Goal: Task Accomplishment & Management: Manage account settings

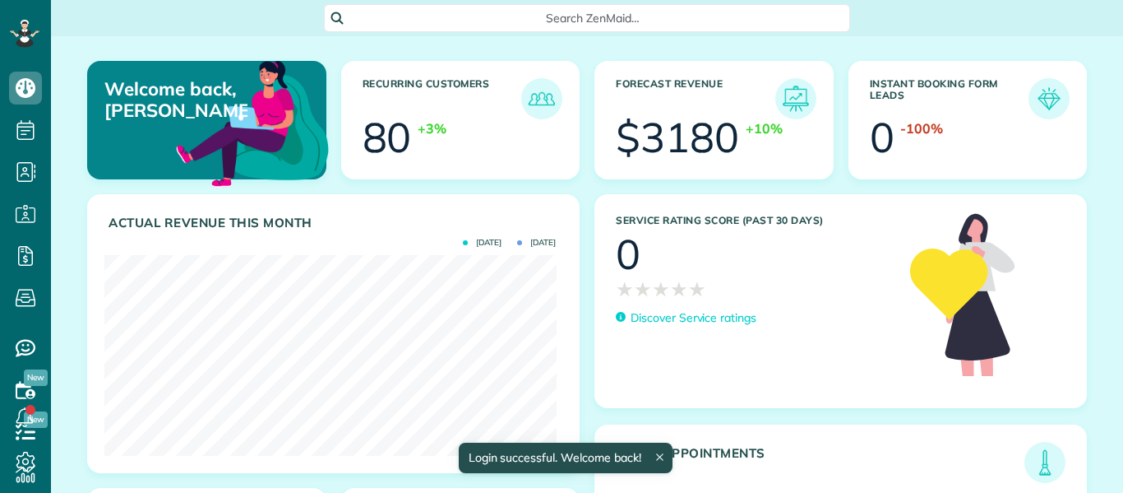
scroll to position [201, 451]
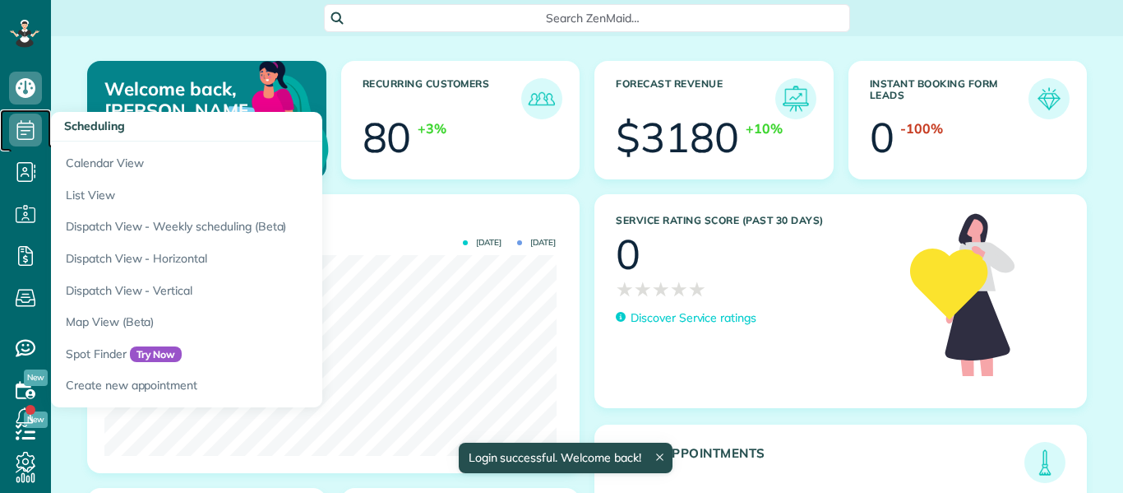
click at [28, 139] on use at bounding box center [25, 130] width 17 height 20
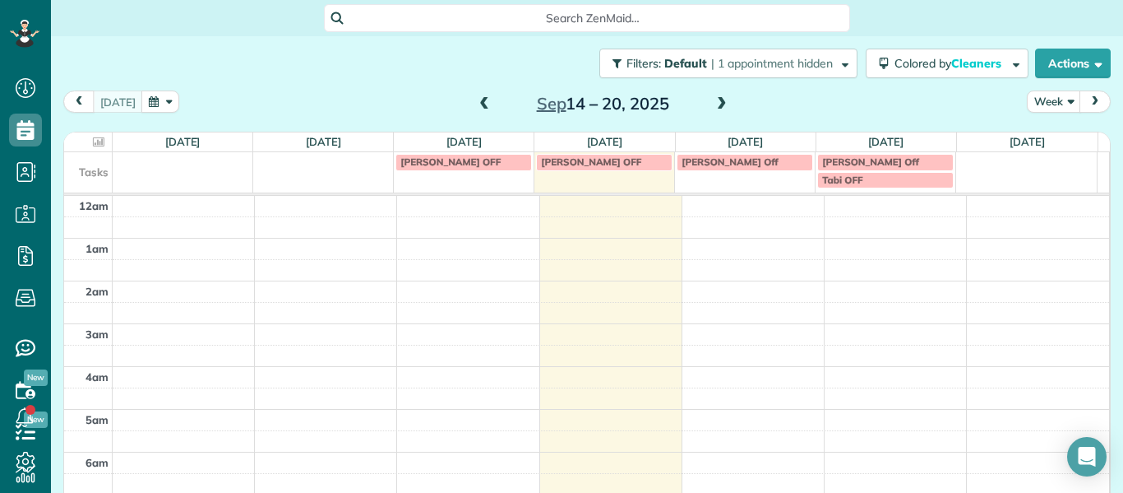
scroll to position [7, 7]
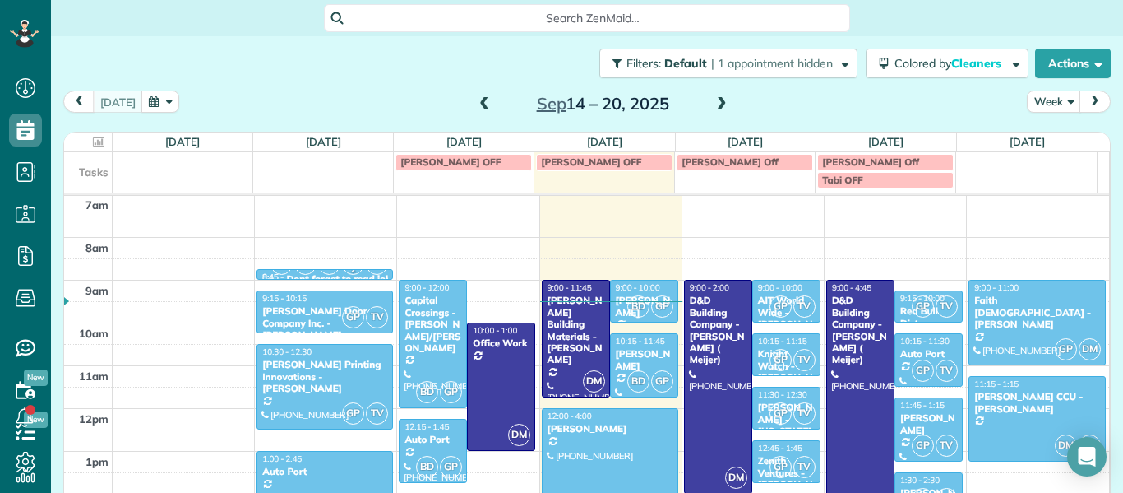
click at [475, 100] on span at bounding box center [484, 104] width 18 height 15
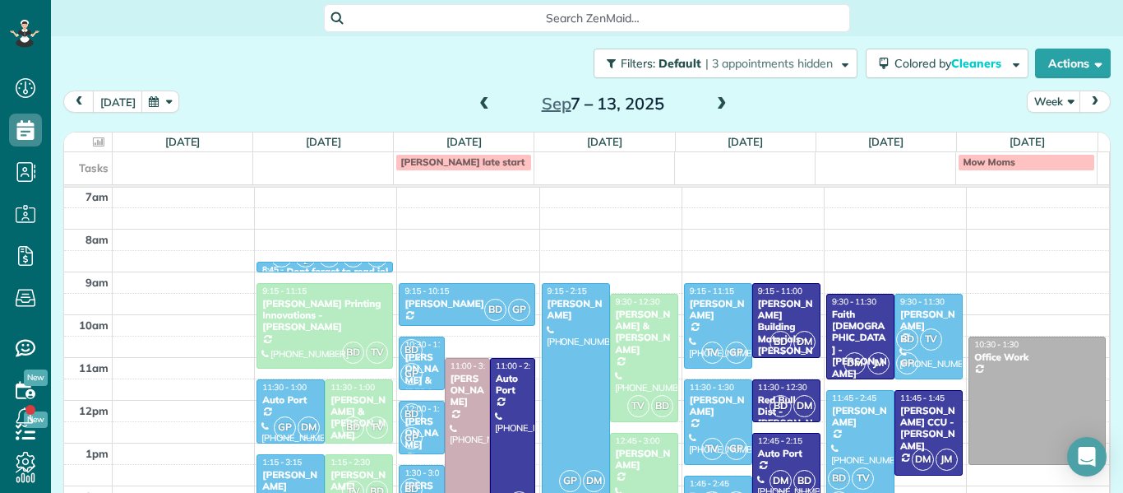
click at [475, 106] on span at bounding box center [484, 104] width 18 height 15
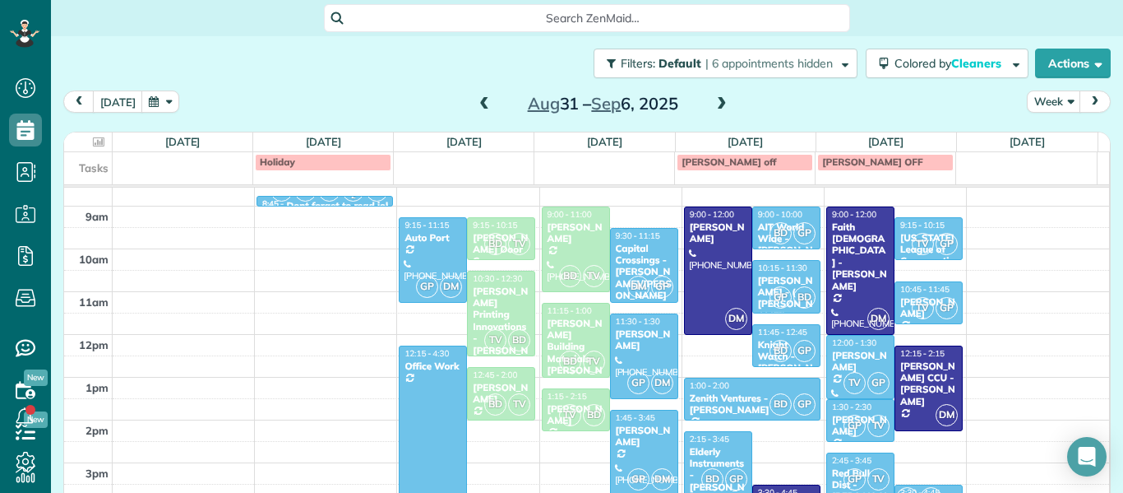
scroll to position [369, 0]
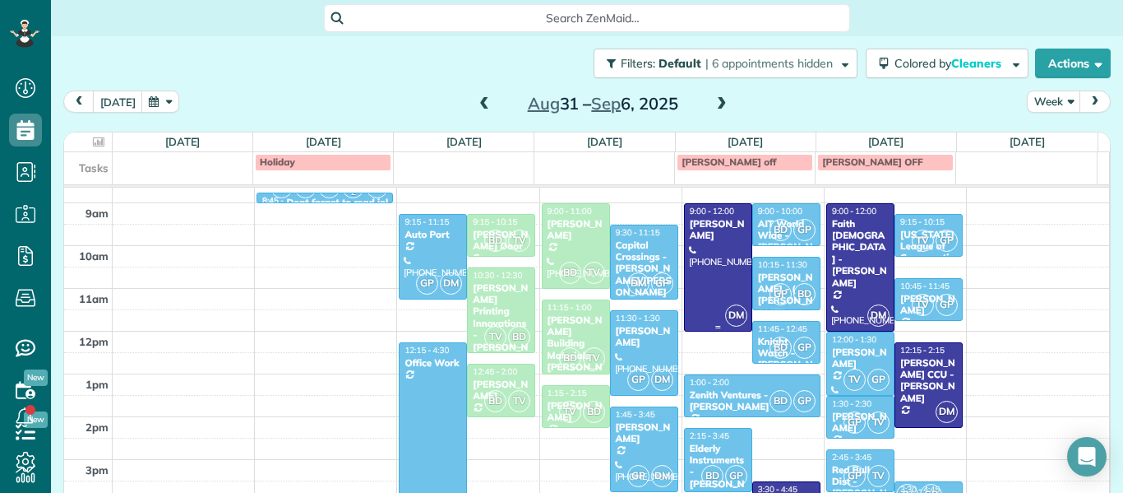
click at [694, 241] on div "Wyll Mccully" at bounding box center [718, 230] width 58 height 24
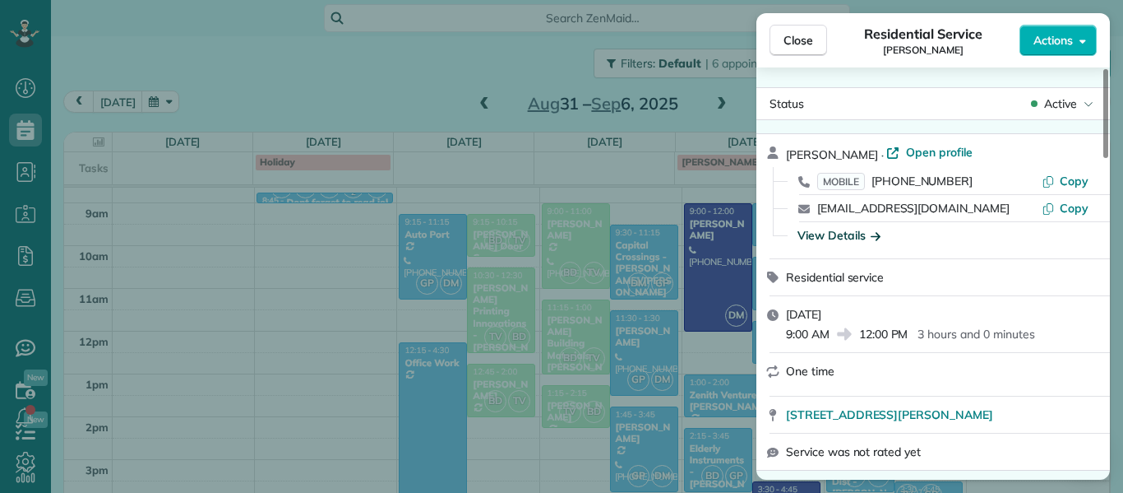
click at [838, 238] on div "View Details" at bounding box center [839, 235] width 83 height 16
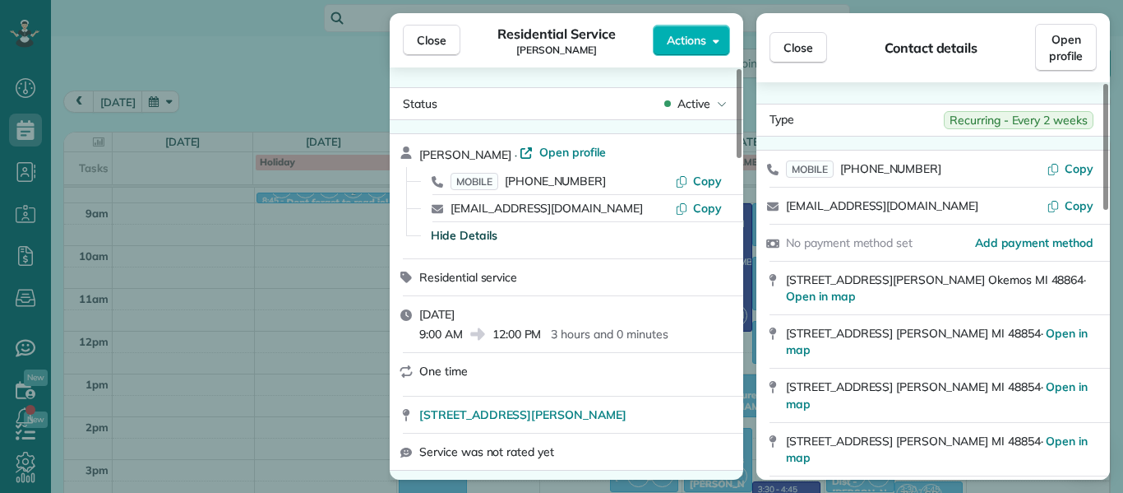
drag, startPoint x: 988, startPoint y: 278, endPoint x: 778, endPoint y: 273, distance: 209.8
click at [778, 273] on div "2130 Belding Court Okemos MI 48864 · Open in map" at bounding box center [934, 287] width 354 height 53
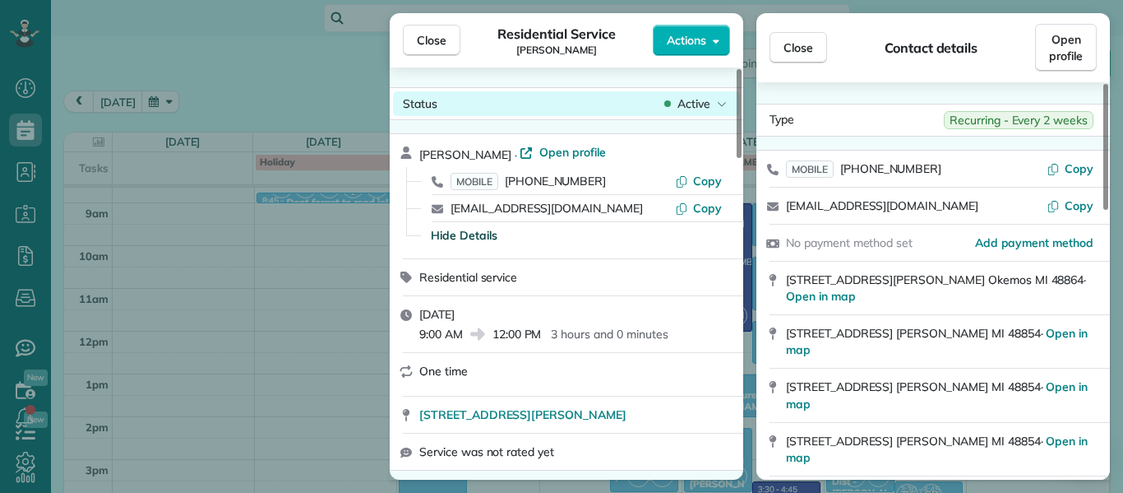
drag, startPoint x: 738, startPoint y: 121, endPoint x: 731, endPoint y: 102, distance: 20.3
click at [737, 102] on div at bounding box center [739, 113] width 5 height 89
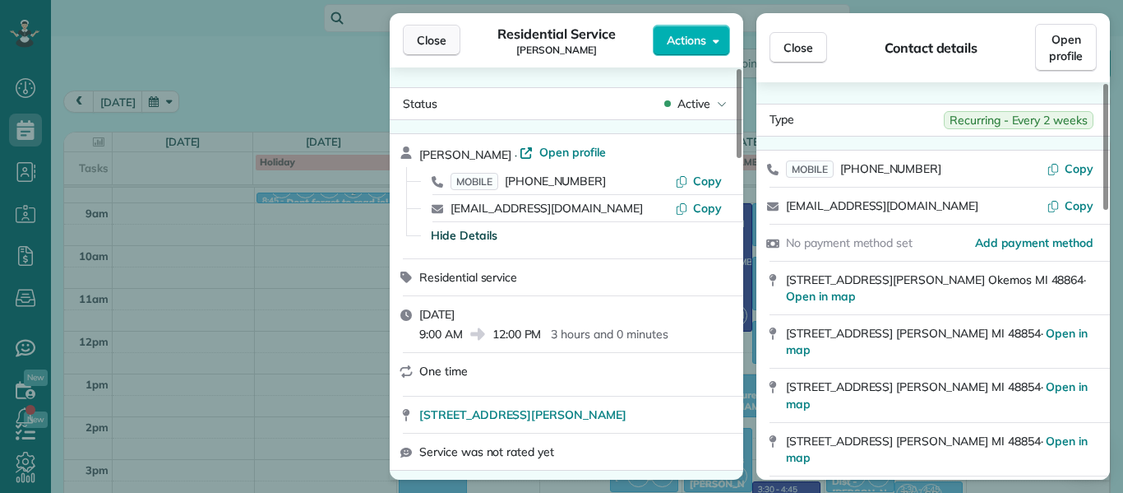
click at [445, 44] on span "Close" at bounding box center [432, 40] width 30 height 16
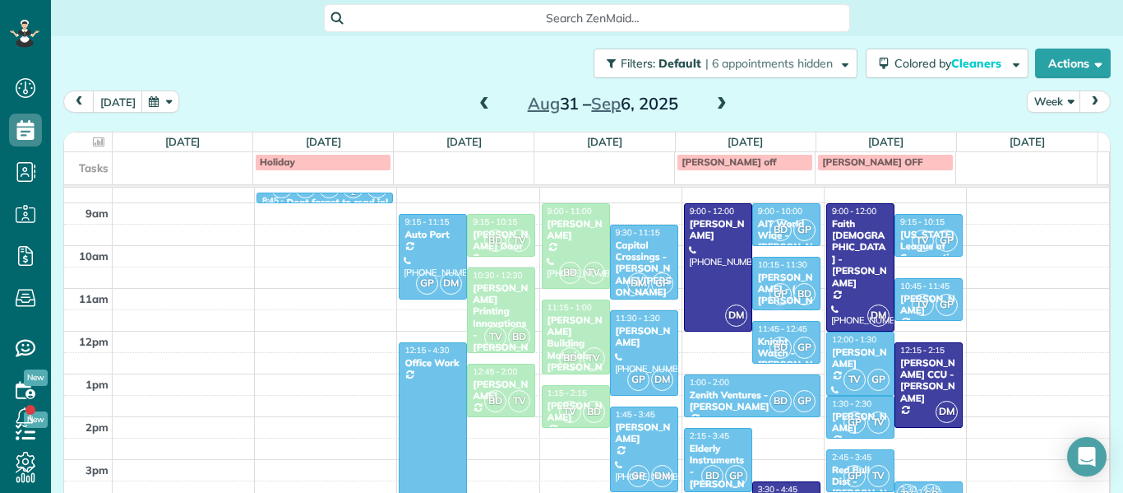
click at [475, 100] on span at bounding box center [484, 104] width 18 height 15
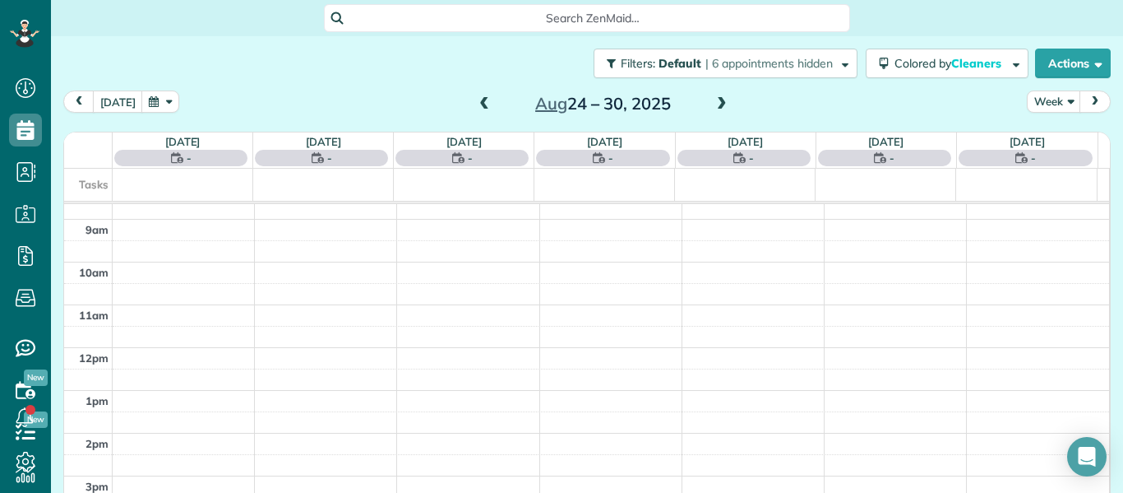
scroll to position [300, 0]
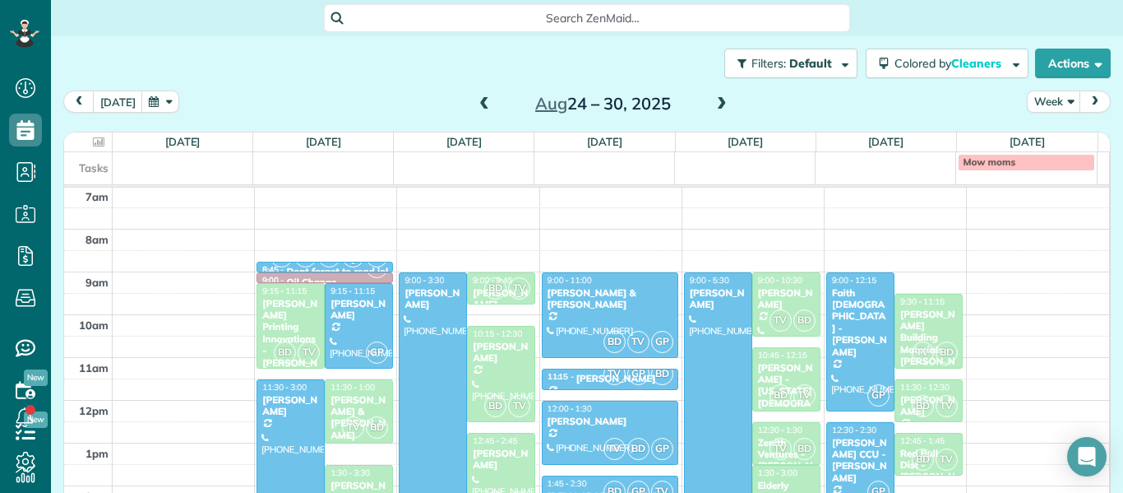
click at [729, 381] on div at bounding box center [718, 454] width 67 height 362
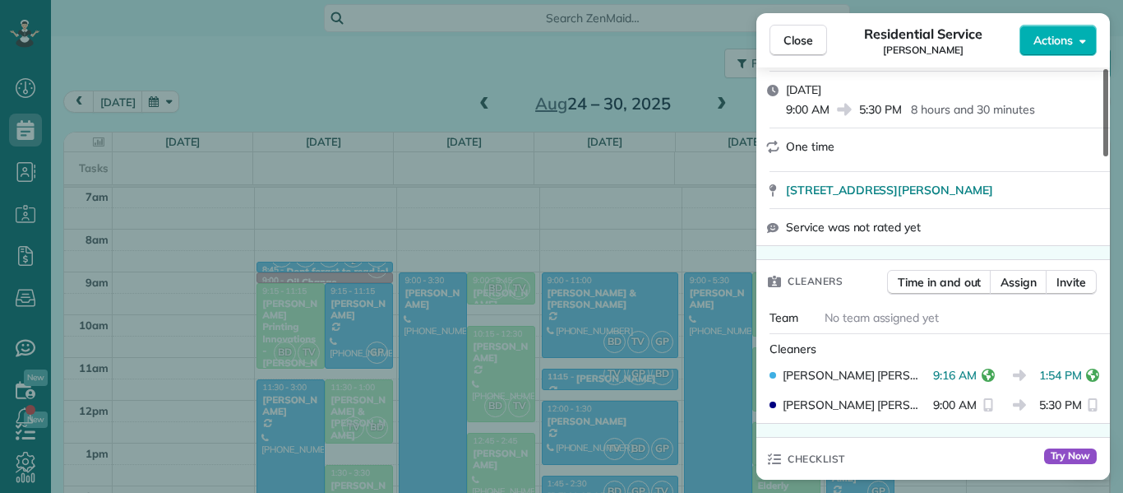
scroll to position [275, 0]
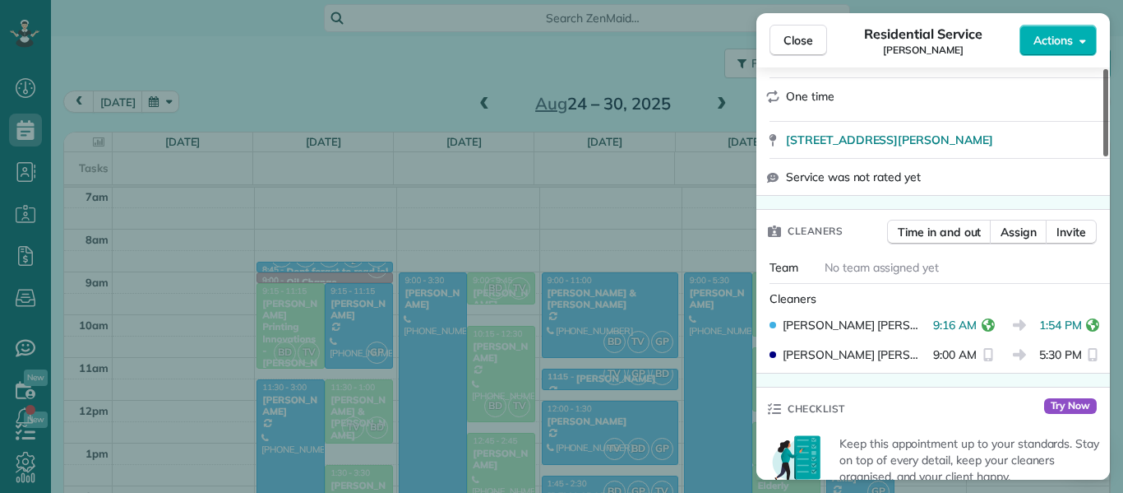
drag, startPoint x: 1105, startPoint y: 109, endPoint x: 1104, endPoint y: 168, distance: 58.4
click at [1104, 156] on div at bounding box center [1106, 112] width 5 height 87
click at [795, 54] on button "Close" at bounding box center [799, 40] width 58 height 31
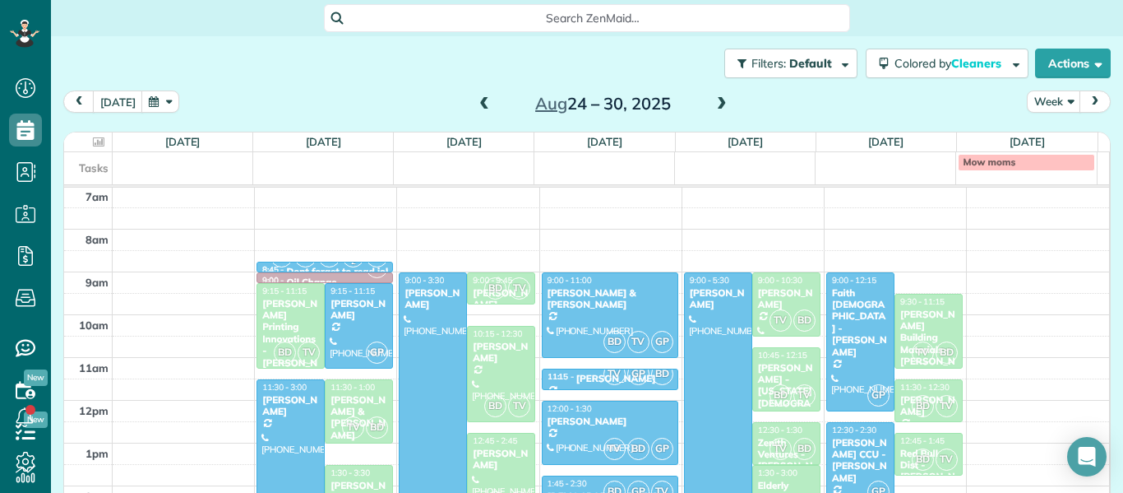
click at [715, 102] on span at bounding box center [722, 104] width 18 height 15
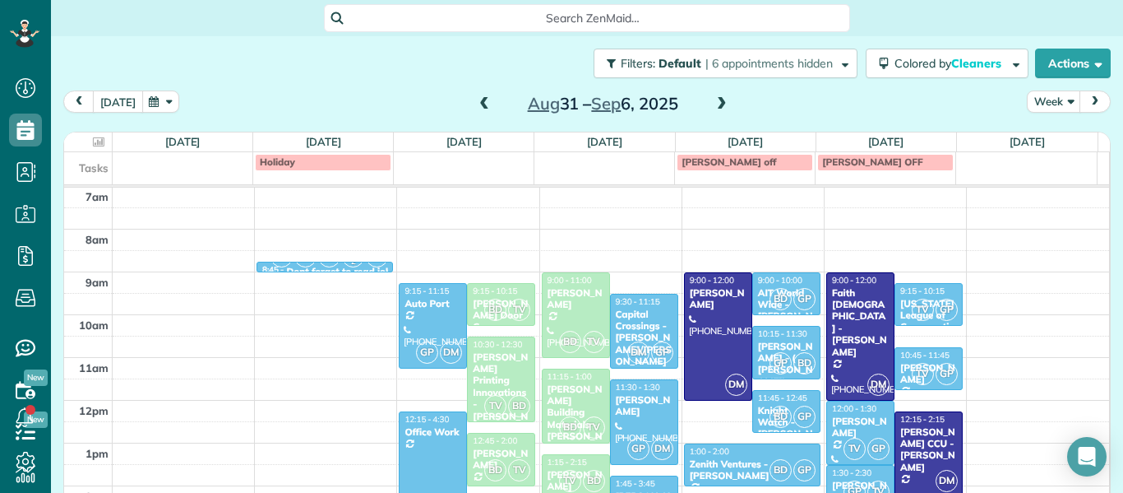
click at [104, 104] on button "today" at bounding box center [118, 101] width 50 height 22
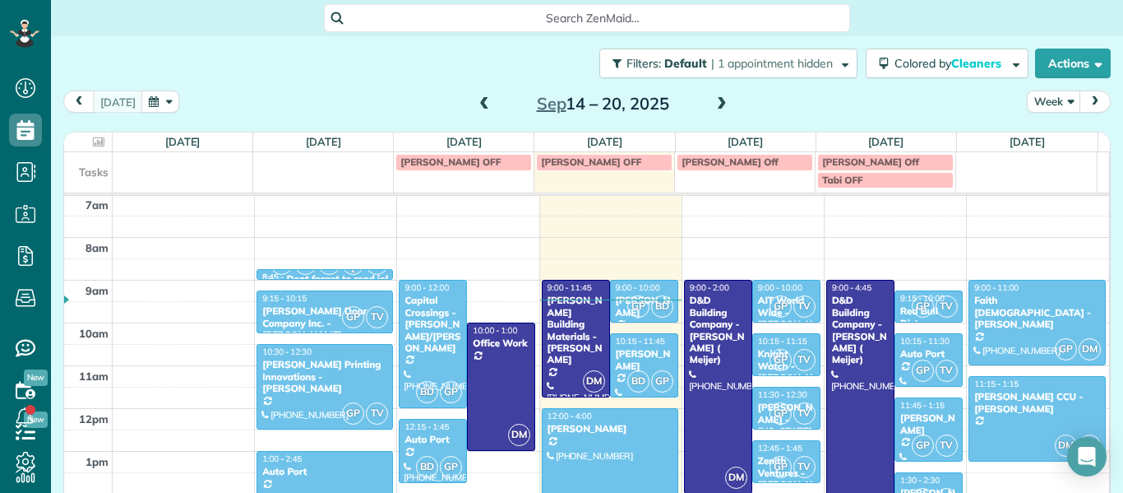
click at [481, 109] on span at bounding box center [484, 104] width 18 height 15
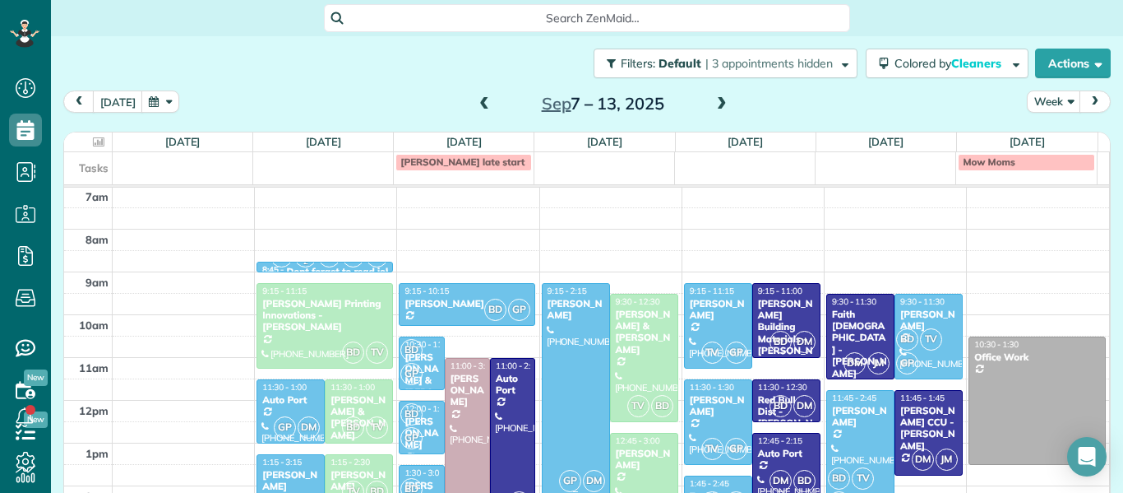
click at [568, 382] on div at bounding box center [576, 390] width 67 height 212
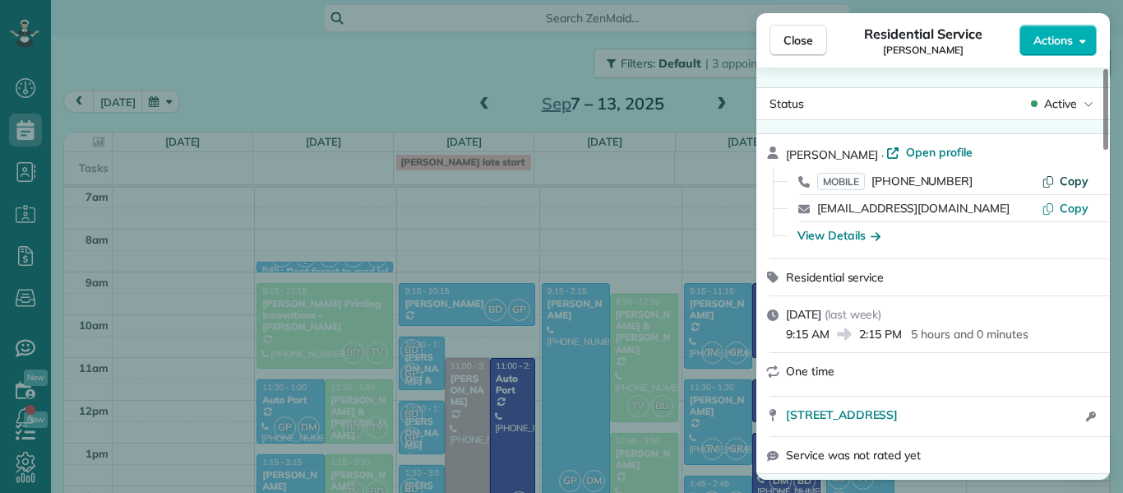
click at [1077, 181] on span "Copy" at bounding box center [1074, 181] width 29 height 15
drag, startPoint x: 1065, startPoint y: 208, endPoint x: 1087, endPoint y: 208, distance: 22.2
click at [1087, 208] on span "Copy" at bounding box center [1074, 208] width 29 height 15
click at [838, 238] on div "View Details" at bounding box center [839, 235] width 83 height 16
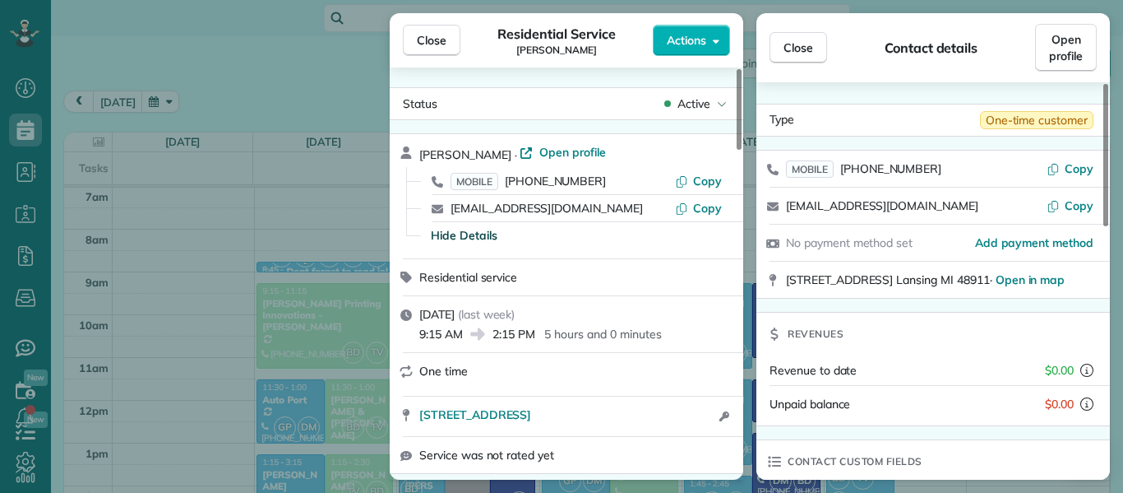
drag, startPoint x: 1019, startPoint y: 282, endPoint x: 757, endPoint y: 290, distance: 262.5
click at [757, 290] on div "3938 Hunters Ridge Drive Lansing MI 48911 · Open in map" at bounding box center [934, 279] width 354 height 36
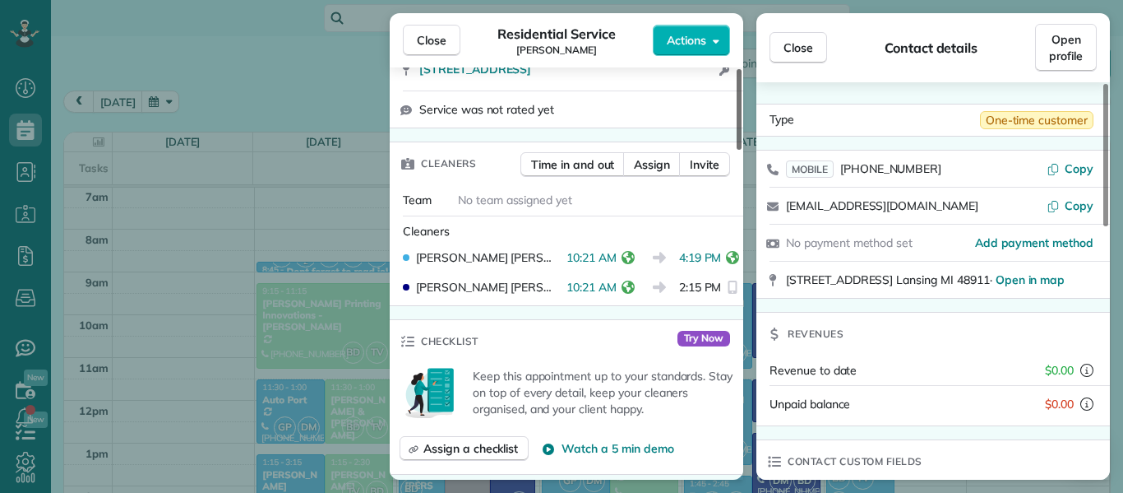
scroll to position [232, 0]
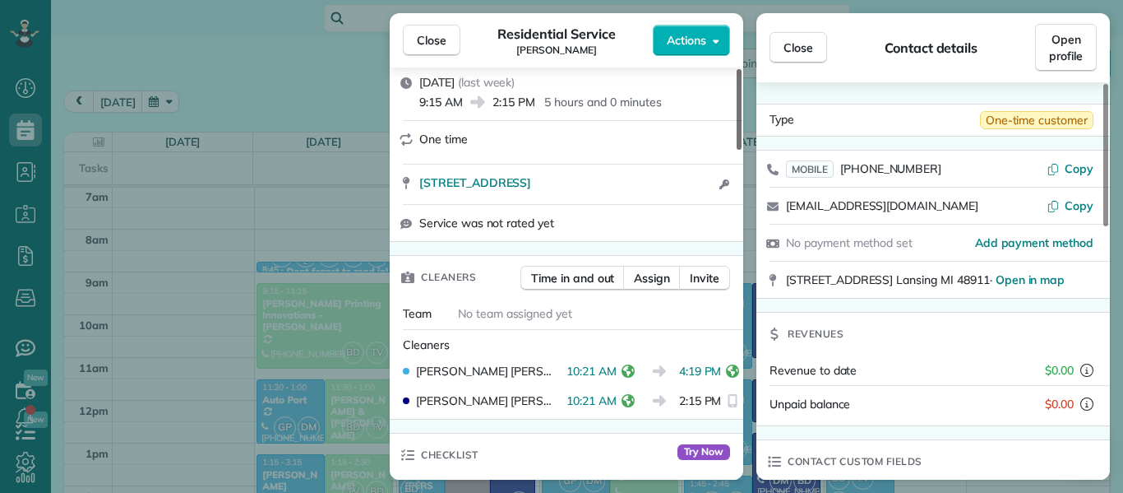
drag, startPoint x: 741, startPoint y: 83, endPoint x: 745, endPoint y: 128, distance: 45.4
click at [742, 128] on div at bounding box center [739, 109] width 5 height 81
drag, startPoint x: 745, startPoint y: 128, endPoint x: 747, endPoint y: 153, distance: 24.7
click at [747, 153] on div "Close Residential Service Andrew Riley Actions Status Active Andrew Riley · Ope…" at bounding box center [561, 246] width 1123 height 493
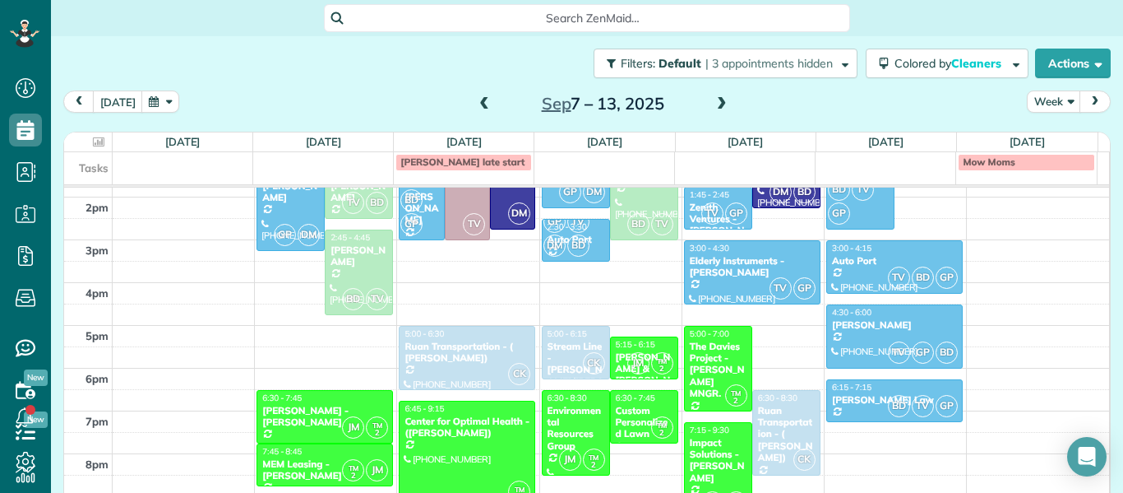
scroll to position [595, 0]
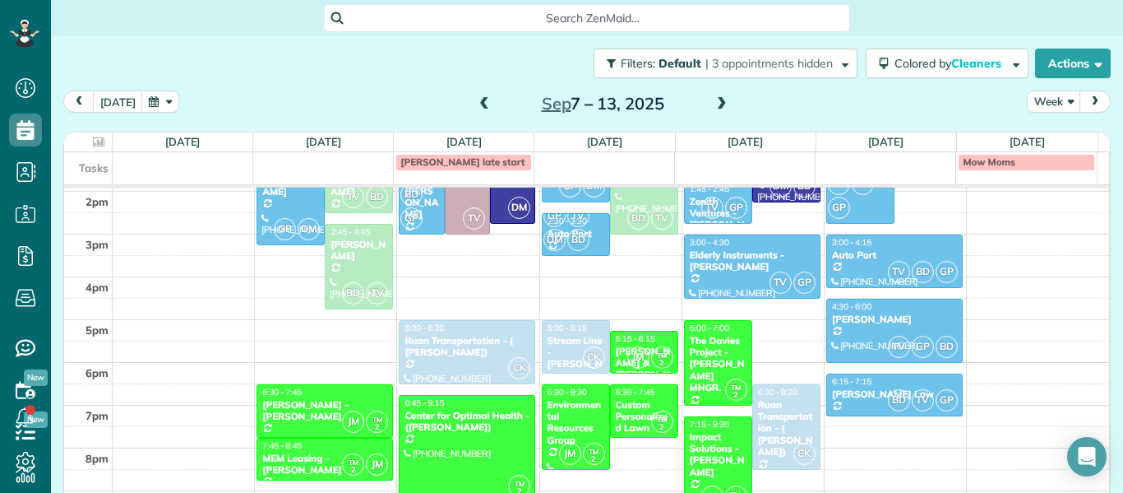
click at [715, 108] on span at bounding box center [722, 104] width 18 height 15
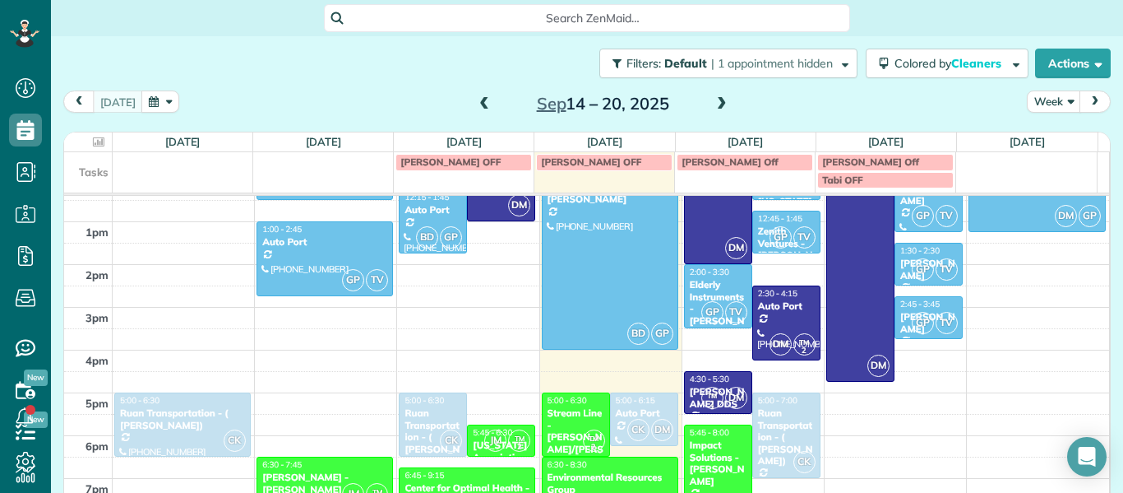
scroll to position [560, 0]
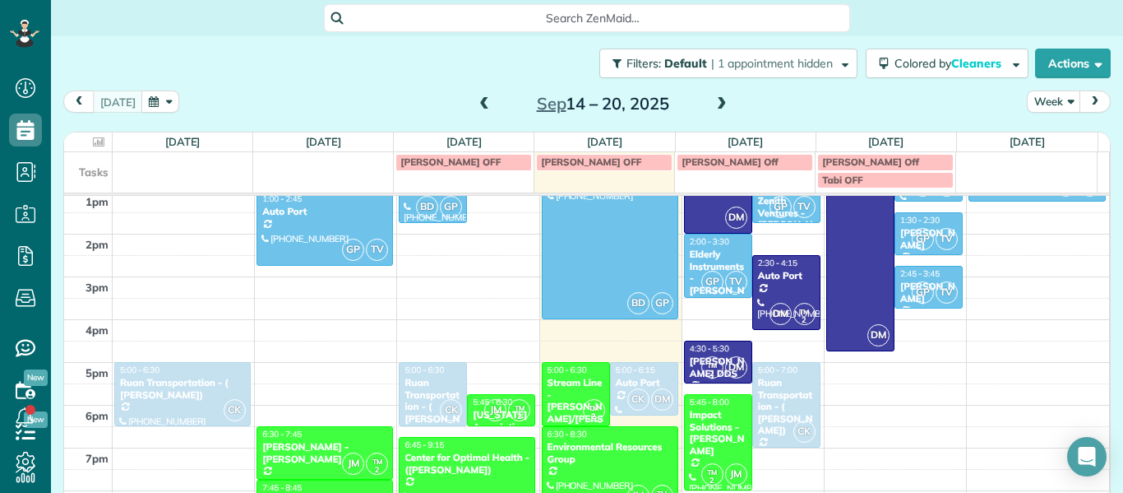
drag, startPoint x: 1102, startPoint y: 400, endPoint x: 1098, endPoint y: 386, distance: 14.6
click at [1098, 386] on div "Filters: Default | 1 appointment hidden Colored by Cleaners Color by Cleaner Co…" at bounding box center [587, 247] width 1072 height 423
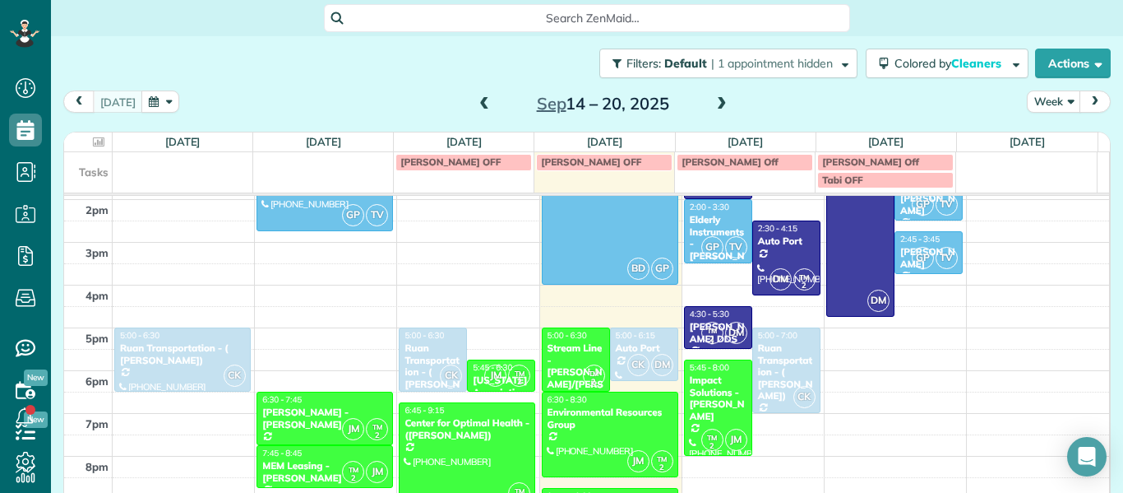
scroll to position [600, 0]
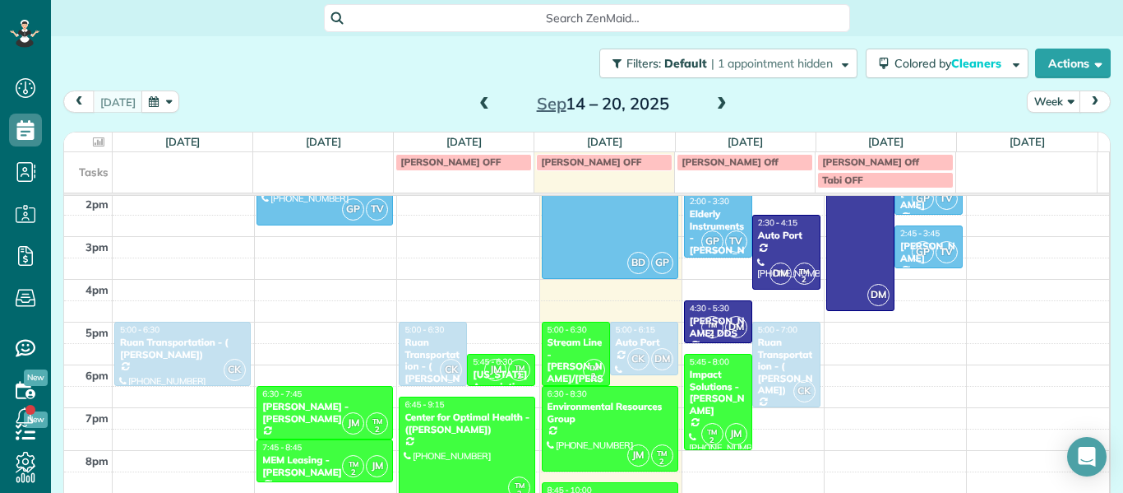
click at [715, 105] on span at bounding box center [722, 104] width 18 height 15
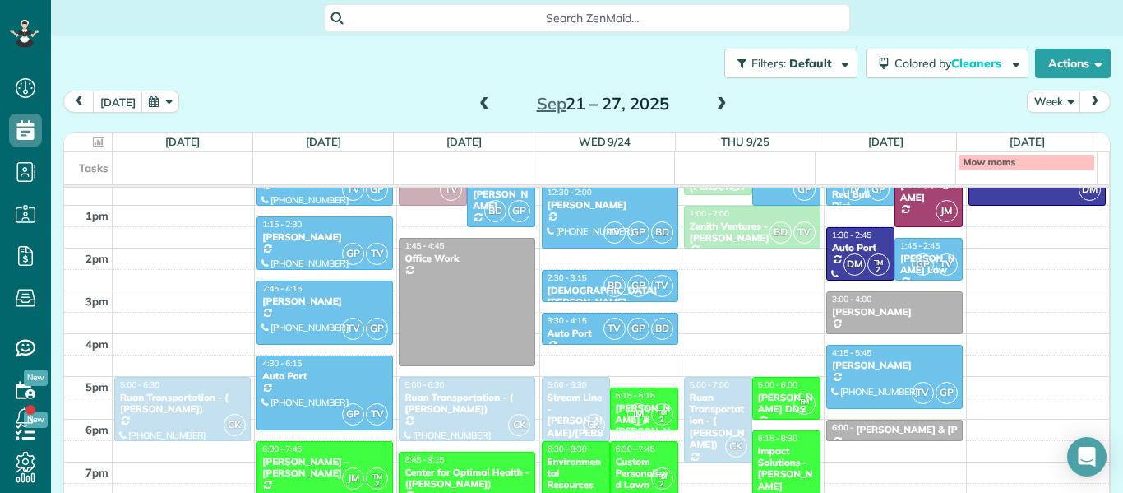
scroll to position [547, 0]
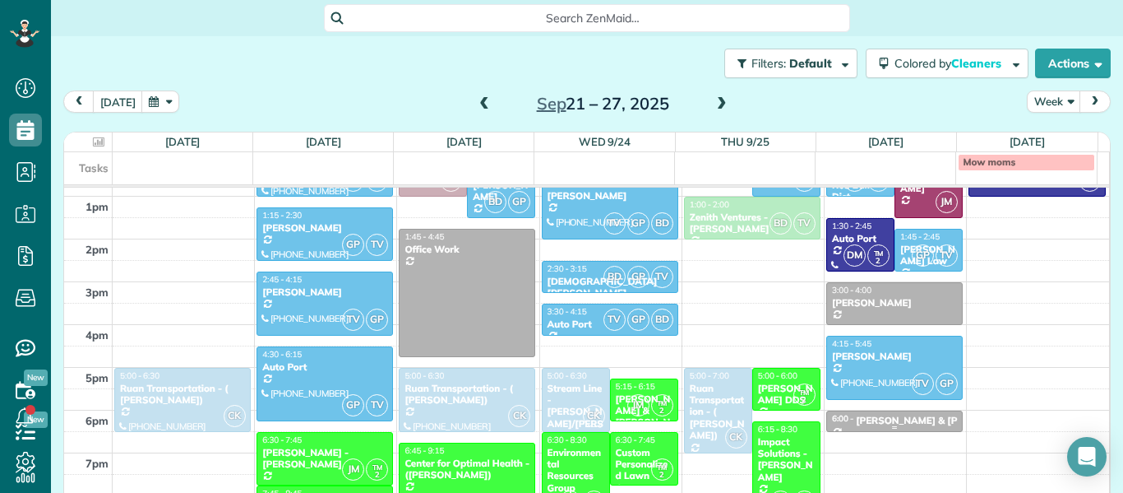
click at [867, 417] on div "Manley & Manley PLLC." at bounding box center [955, 420] width 199 height 12
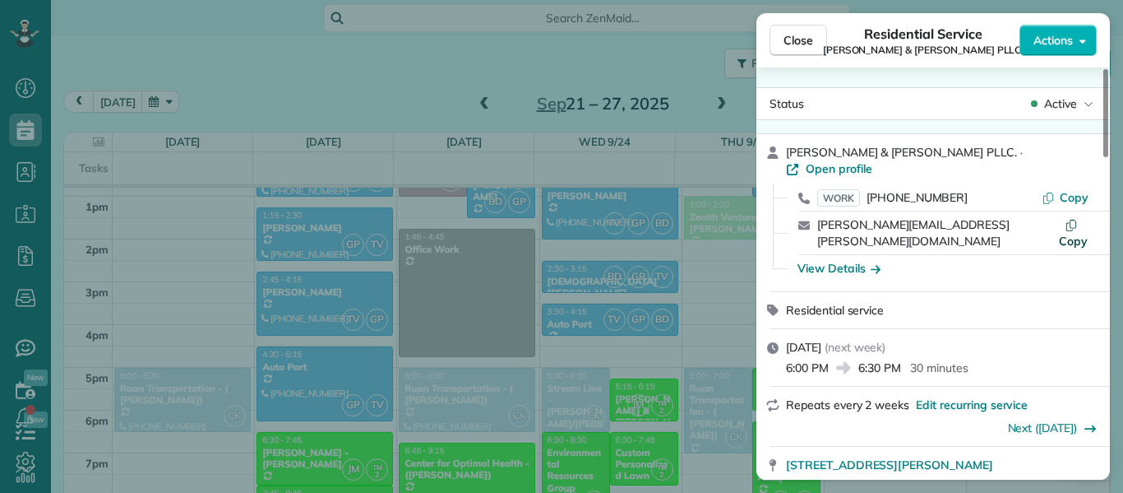
click at [1060, 216] on button "Copy" at bounding box center [1073, 232] width 30 height 33
click at [1068, 190] on span "Copy" at bounding box center [1074, 197] width 29 height 15
click at [849, 255] on div "View Details" at bounding box center [943, 268] width 314 height 26
click at [800, 39] on span "Close" at bounding box center [799, 40] width 30 height 16
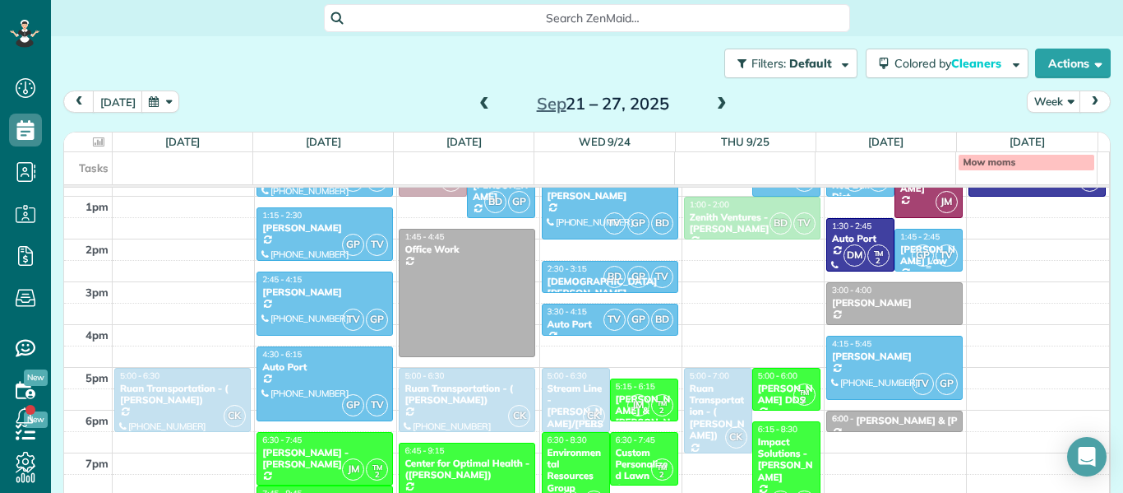
click at [911, 248] on div "GP TV" at bounding box center [935, 255] width 48 height 24
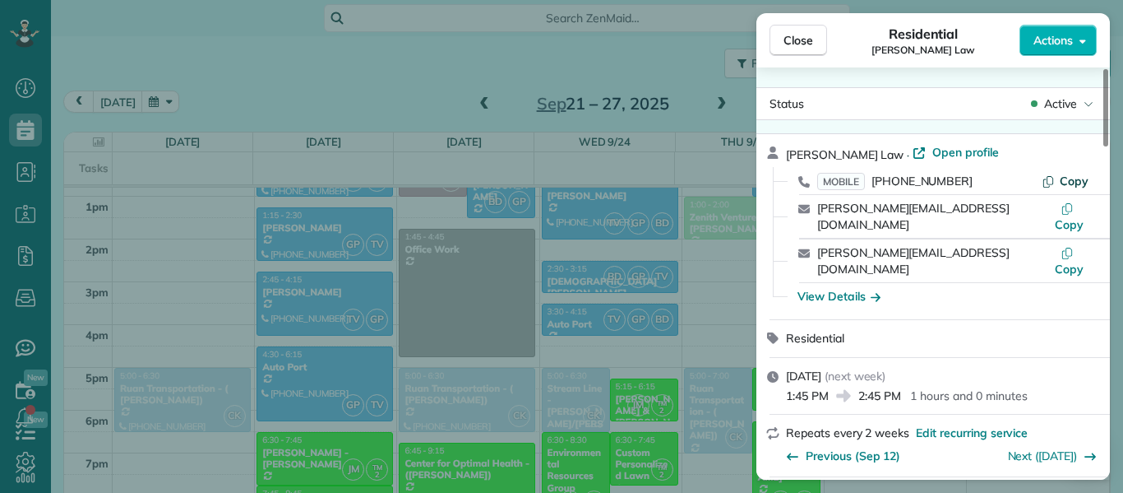
click at [1072, 181] on span "Copy" at bounding box center [1074, 181] width 29 height 15
click at [1071, 217] on span "Copy" at bounding box center [1069, 224] width 29 height 15
click at [1077, 261] on span "Copy" at bounding box center [1069, 268] width 29 height 15
click at [831, 288] on div "View Details" at bounding box center [839, 296] width 83 height 16
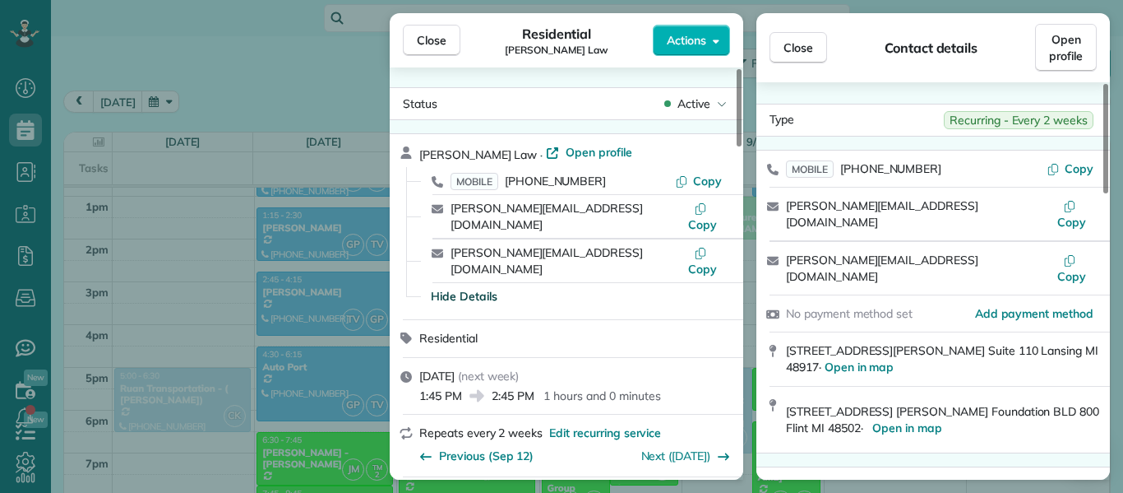
drag, startPoint x: 1022, startPoint y: 313, endPoint x: 783, endPoint y: 320, distance: 239.4
click at [783, 332] on div "7804 Frances Ct Suite 110 Lansing MI 48917 · Open in map" at bounding box center [934, 358] width 354 height 53
click at [433, 39] on span "Close" at bounding box center [432, 40] width 30 height 16
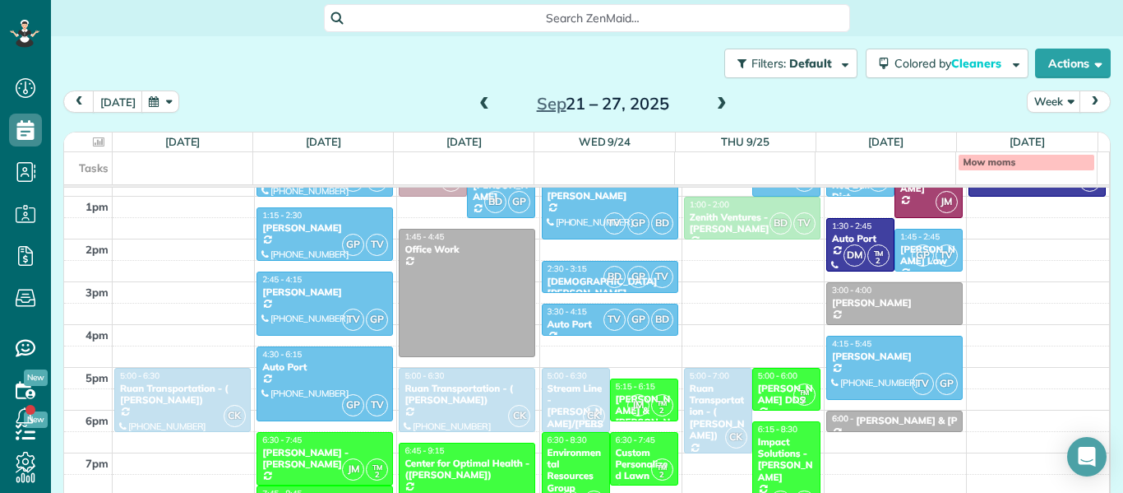
click at [713, 109] on span at bounding box center [722, 104] width 18 height 15
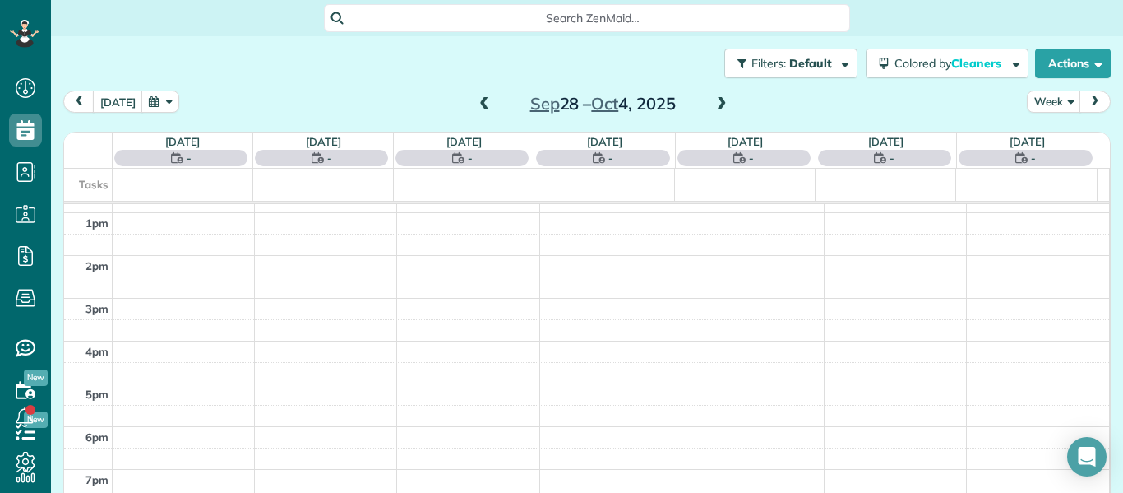
scroll to position [300, 0]
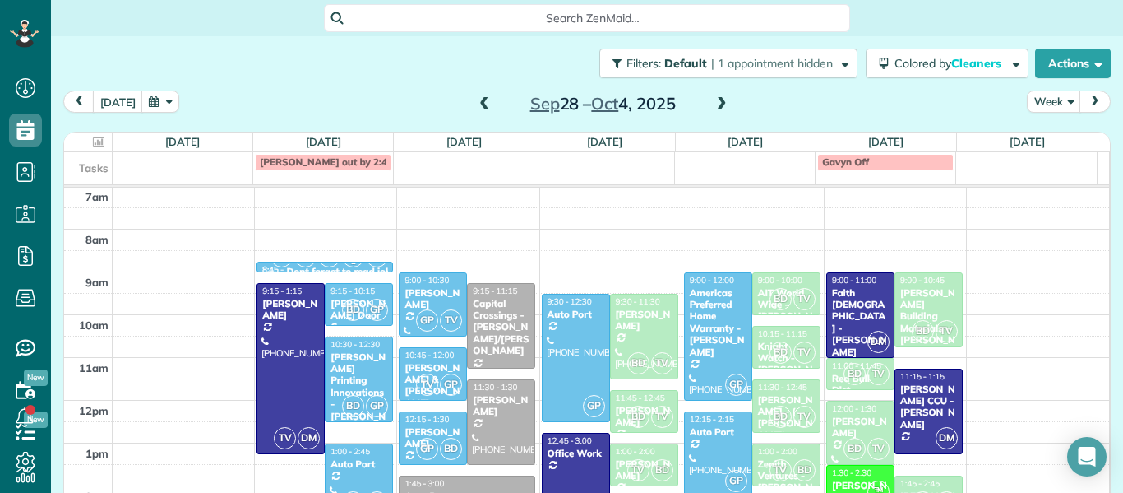
click at [483, 108] on span at bounding box center [484, 104] width 18 height 15
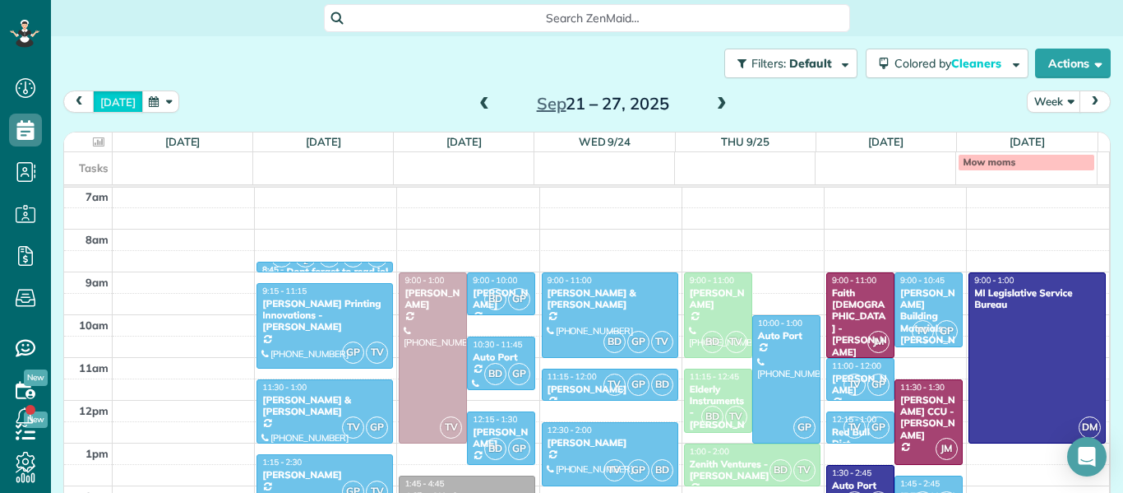
click at [117, 97] on button "today" at bounding box center [118, 101] width 50 height 22
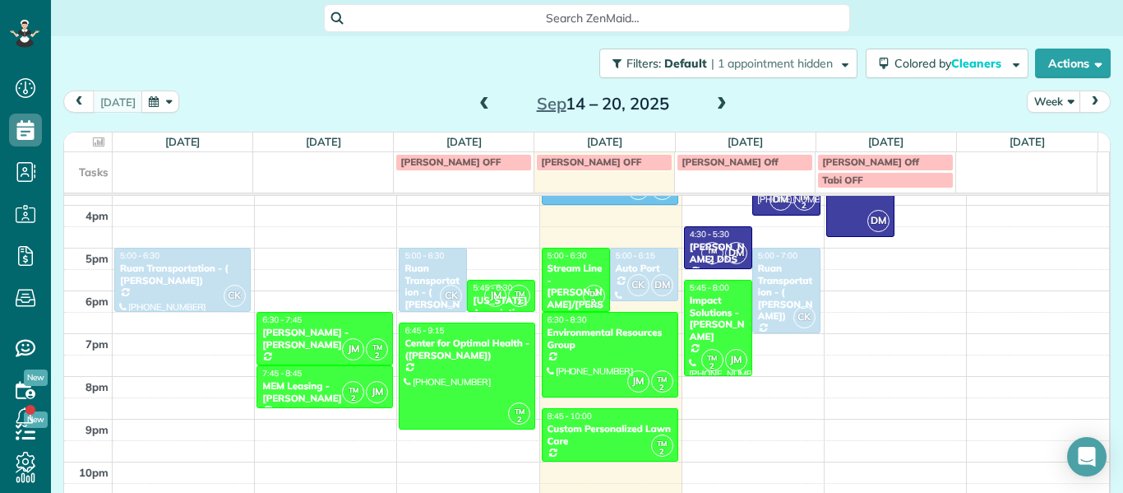
scroll to position [724, 0]
